Goal: Communication & Community: Answer question/provide support

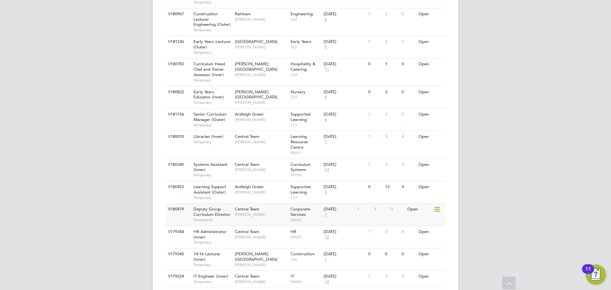
scroll to position [286, 0]
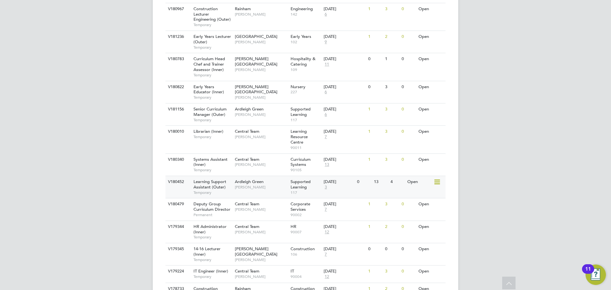
click at [210, 190] on span "Temporary" at bounding box center [213, 192] width 38 height 5
click at [259, 188] on span "[PERSON_NAME]" at bounding box center [261, 187] width 53 height 5
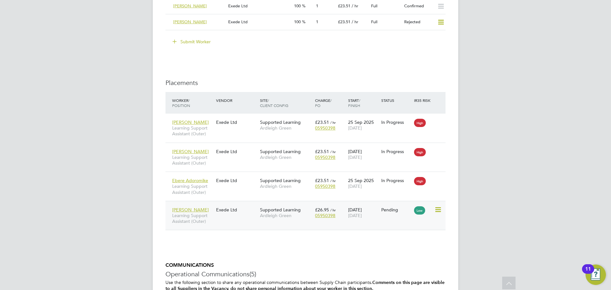
click at [187, 209] on span "[PERSON_NAME]" at bounding box center [190, 210] width 37 height 6
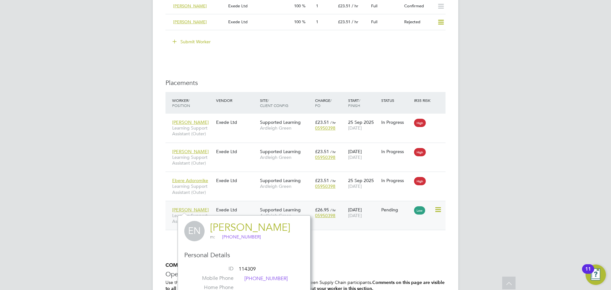
click at [173, 220] on span "Learning Support Assistant (Outer)" at bounding box center [192, 218] width 41 height 11
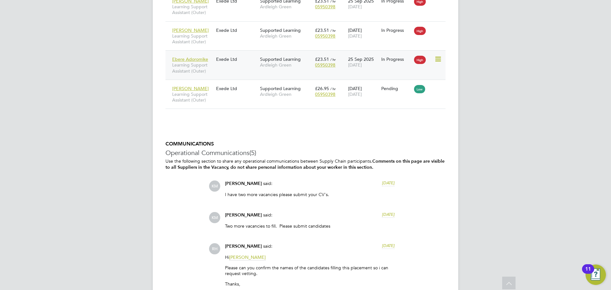
scroll to position [1464, 0]
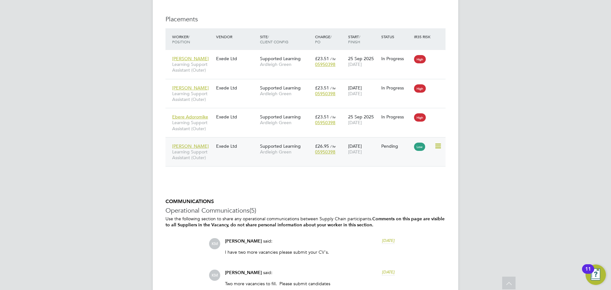
click at [194, 157] on span "Learning Support Assistant (Outer)" at bounding box center [192, 154] width 41 height 11
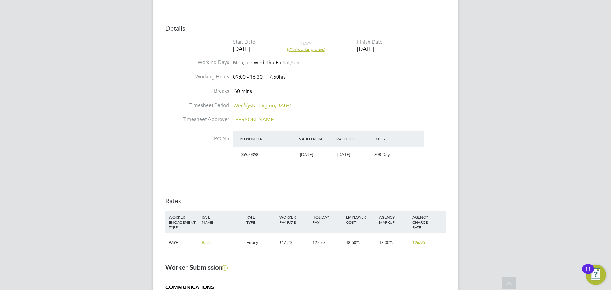
scroll to position [255, 0]
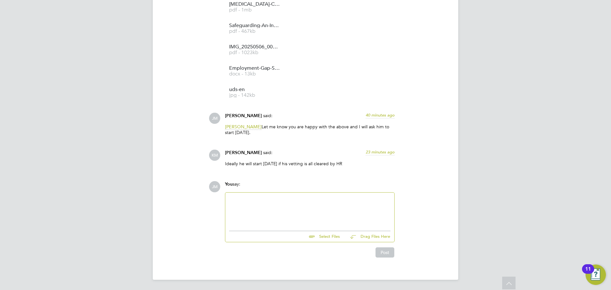
click at [262, 206] on div at bounding box center [309, 209] width 161 height 27
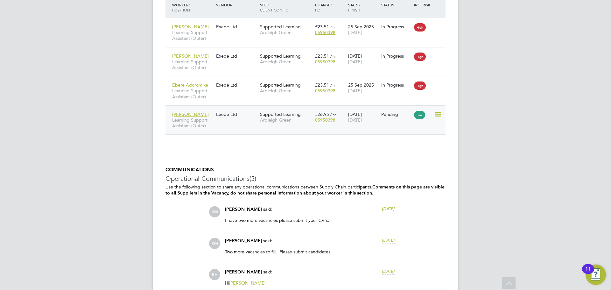
click at [215, 123] on div "Eric Nwankwo Learning Support Assistant (Outer)" at bounding box center [193, 120] width 44 height 24
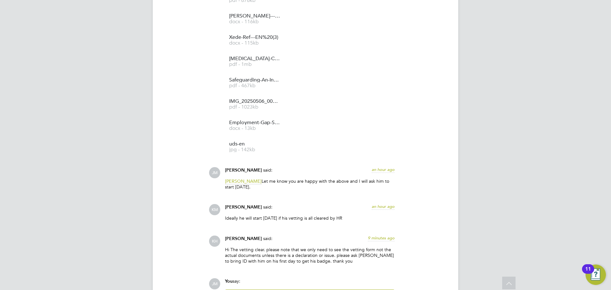
scroll to position [1243, 0]
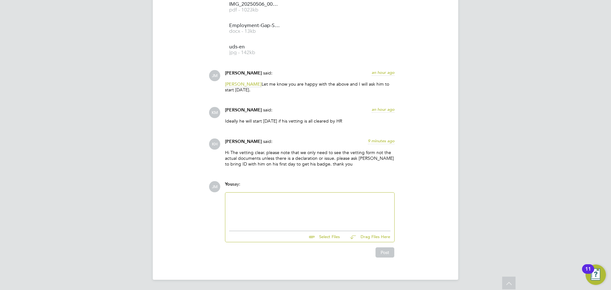
click at [263, 202] on div at bounding box center [309, 209] width 161 height 27
click at [229, 198] on div "Thankyou both for your help" at bounding box center [309, 210] width 169 height 35
click at [229, 198] on div "Thankyou both for your help" at bounding box center [309, 209] width 161 height 27
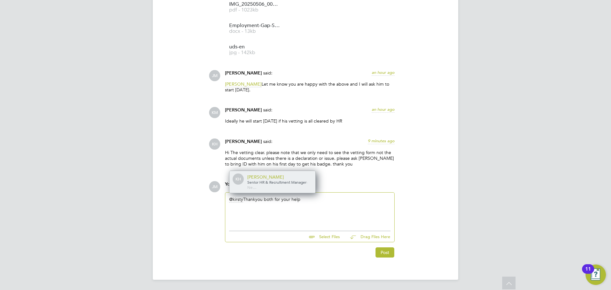
click at [255, 180] on span "Senior HR & Recruitment Manager" at bounding box center [276, 182] width 59 height 5
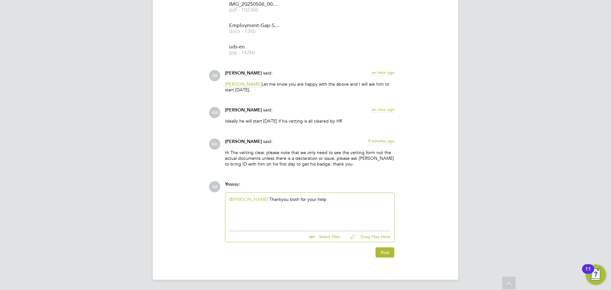
click at [330, 198] on div "@[PERSON_NAME] ​ Thankyou both for your help" at bounding box center [309, 209] width 161 height 27
click at [388, 252] on button "Post" at bounding box center [385, 252] width 19 height 10
